Goal: Check status: Check status

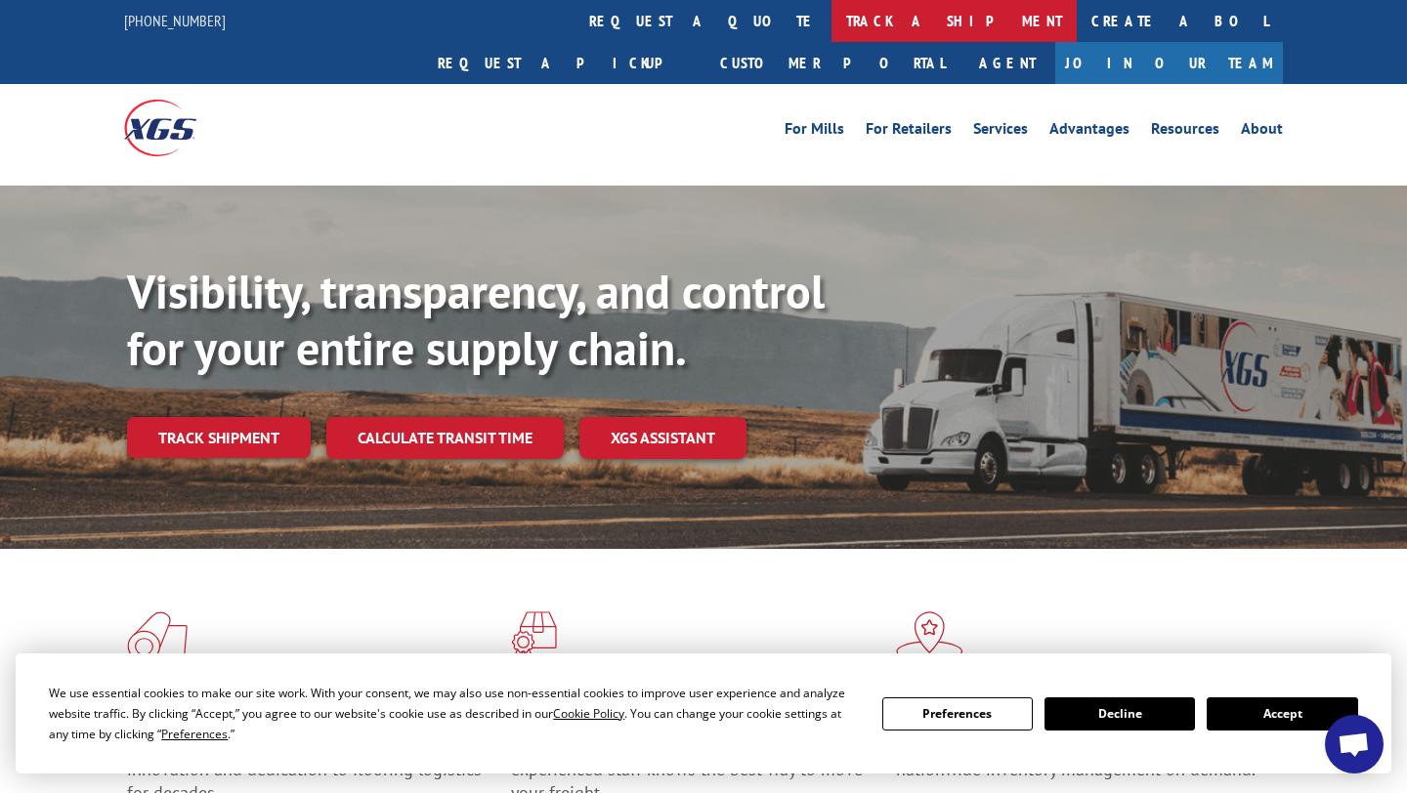
click at [831, 21] on link "track a shipment" at bounding box center [953, 21] width 245 height 42
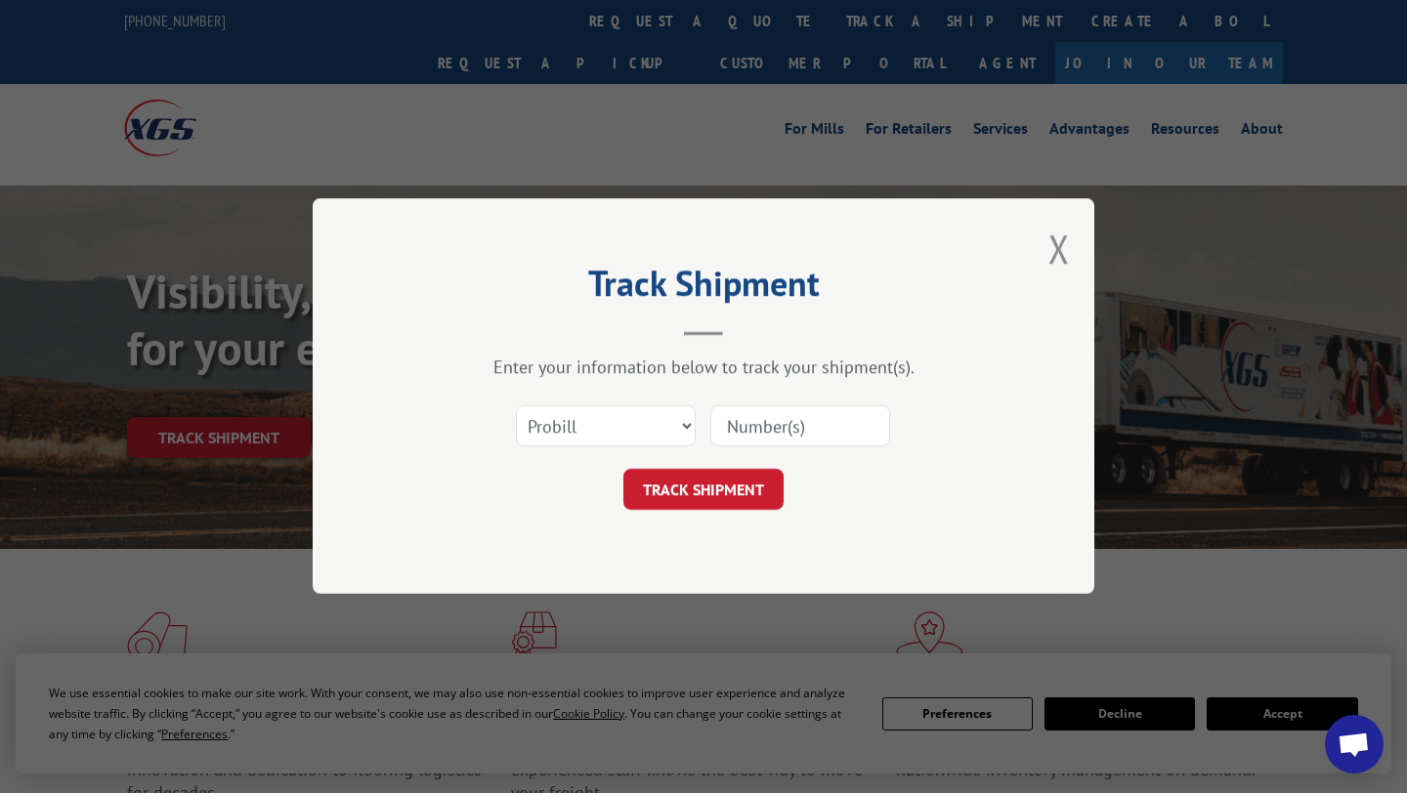
click at [738, 428] on input at bounding box center [800, 426] width 180 height 41
paste input "https://www.xgsi.com/"
type input "https://www.xgsi.com/"
click at [778, 429] on input "https://www.xgsi.com/" at bounding box center [800, 426] width 180 height 41
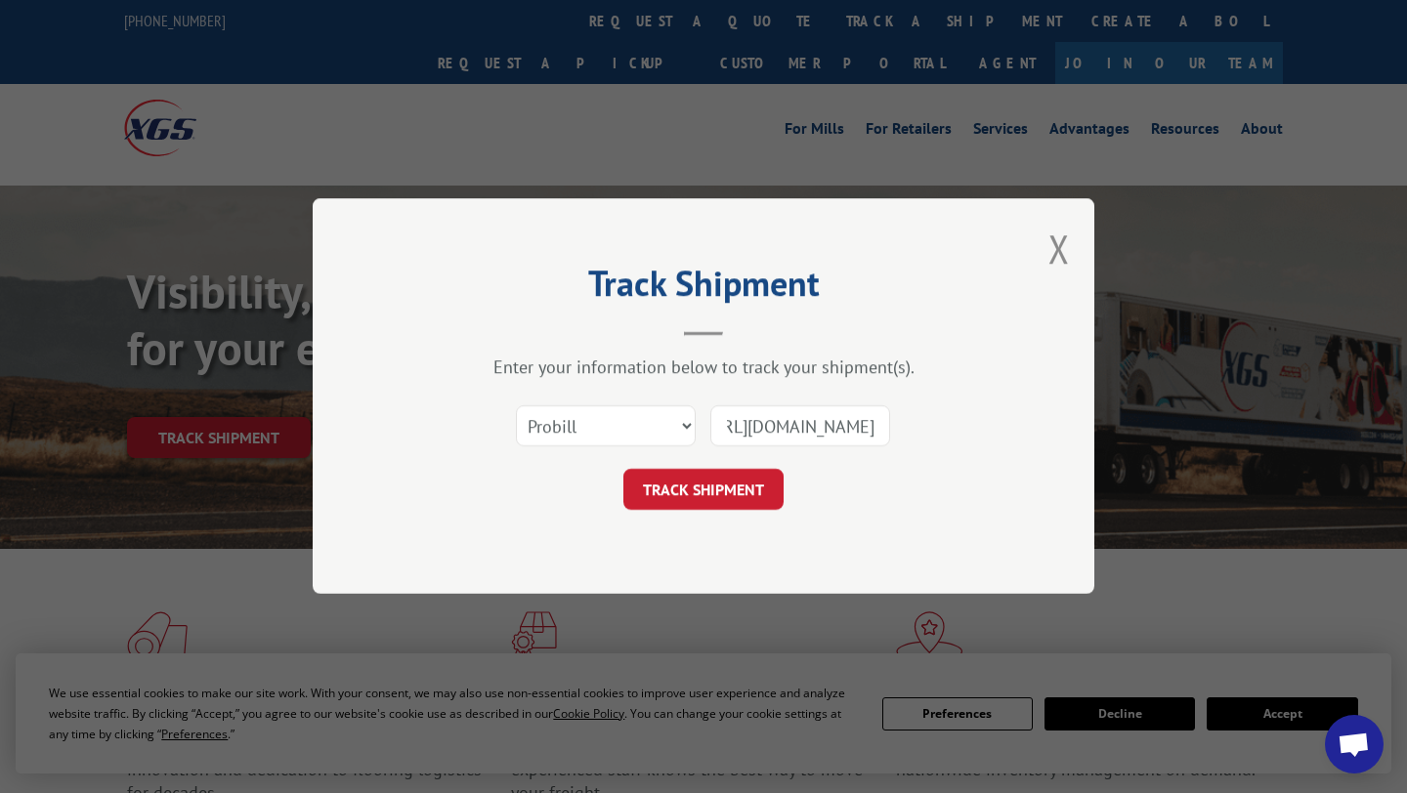
click at [778, 429] on input "https://www.xgsi.com/" at bounding box center [800, 426] width 180 height 41
paste input "17403006"
type input "17403006"
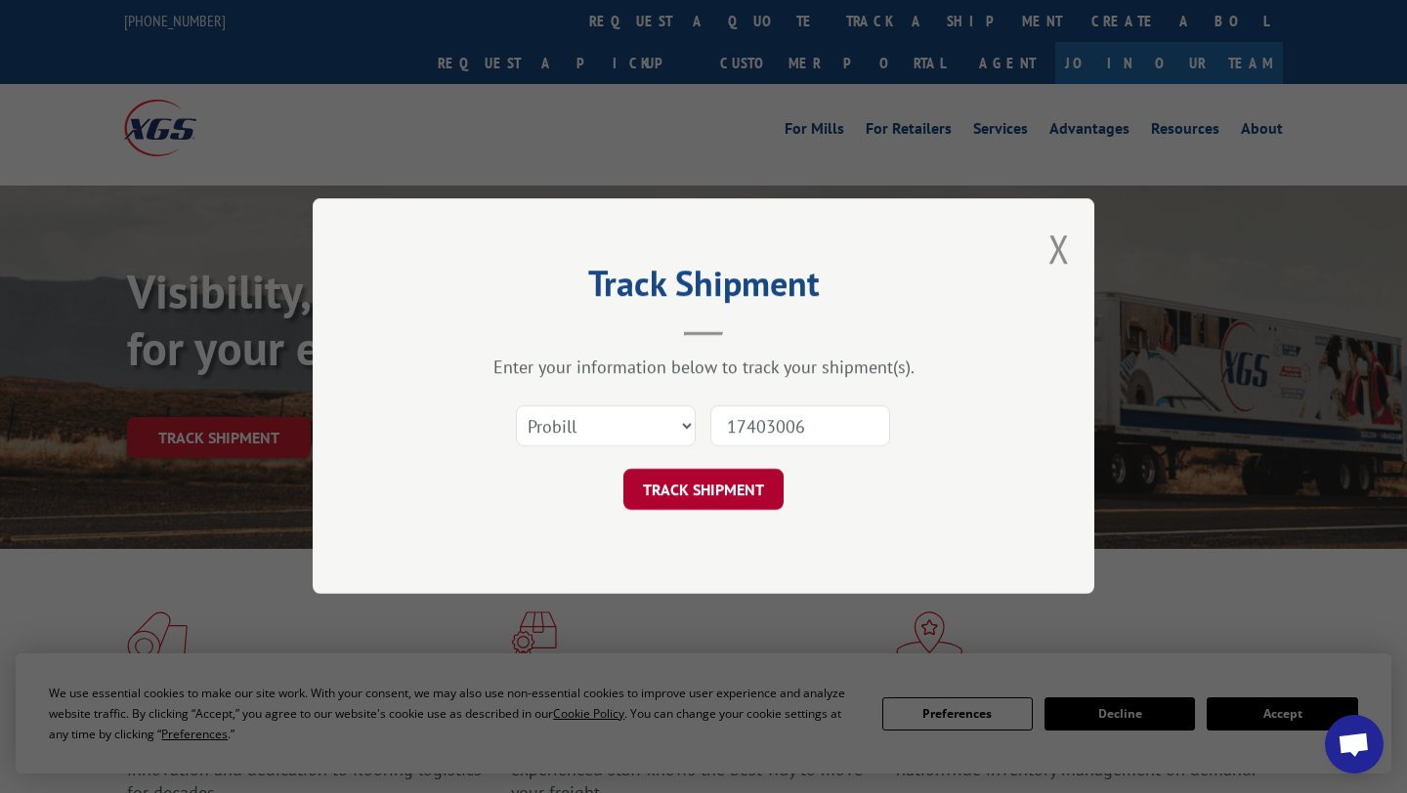
click at [721, 488] on button "TRACK SHIPMENT" at bounding box center [703, 490] width 160 height 41
